Goal: Find specific page/section: Find specific page/section

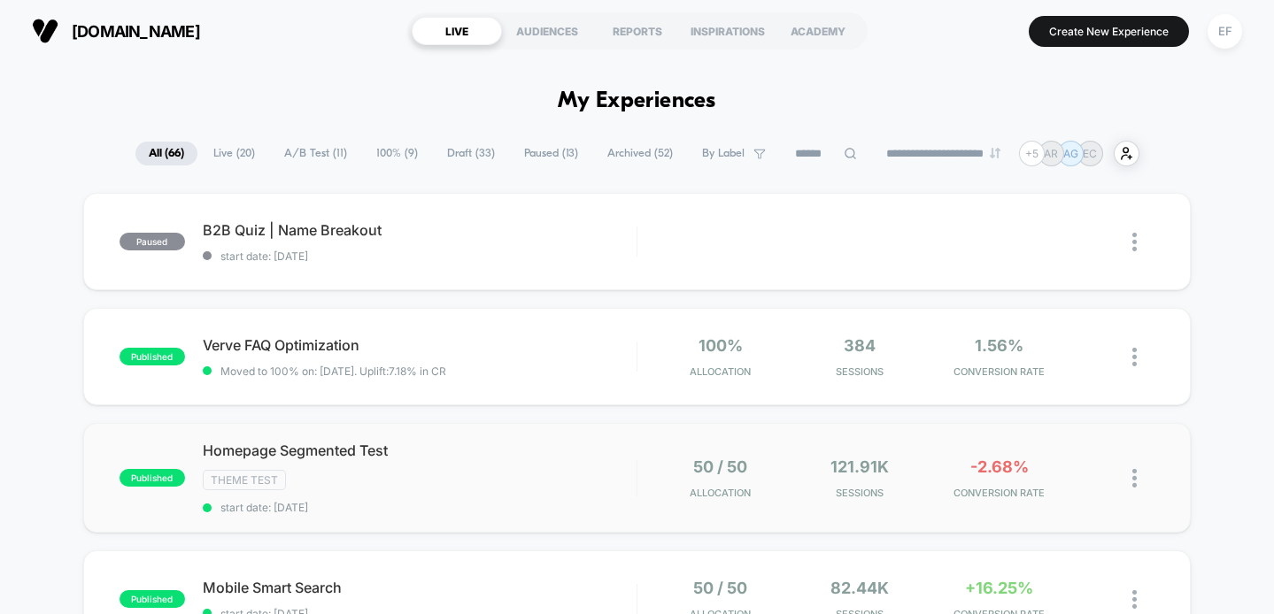
scroll to position [72, 0]
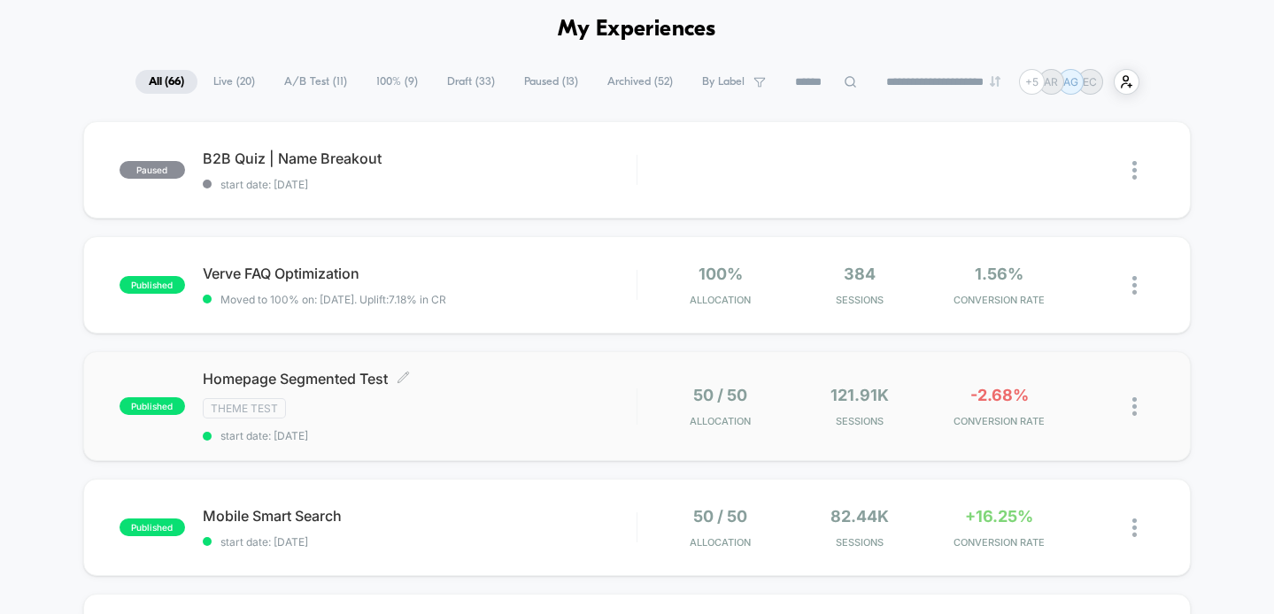
click at [561, 427] on div "Homepage Segmented Test Click to edit experience details Click to edit experien…" at bounding box center [420, 406] width 434 height 73
